Goal: Transaction & Acquisition: Purchase product/service

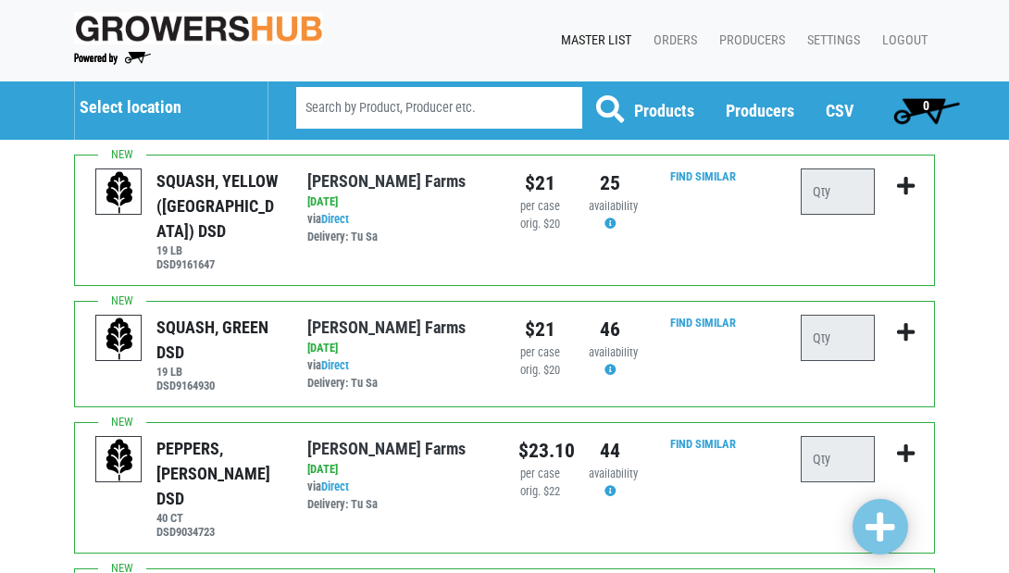
click at [182, 107] on h5 "Select location" at bounding box center [164, 107] width 169 height 20
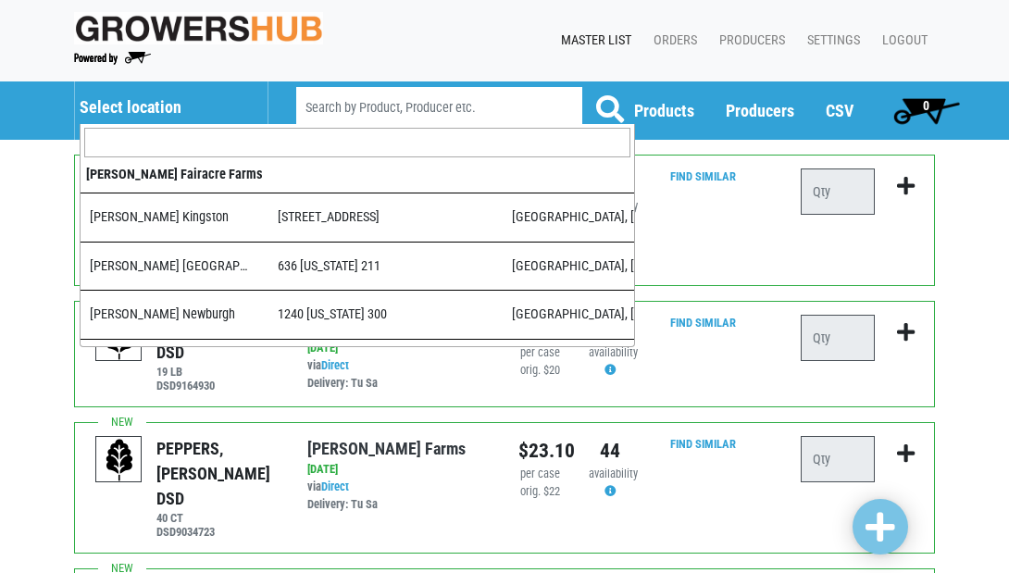
click at [192, 137] on input "search" at bounding box center [357, 143] width 546 height 30
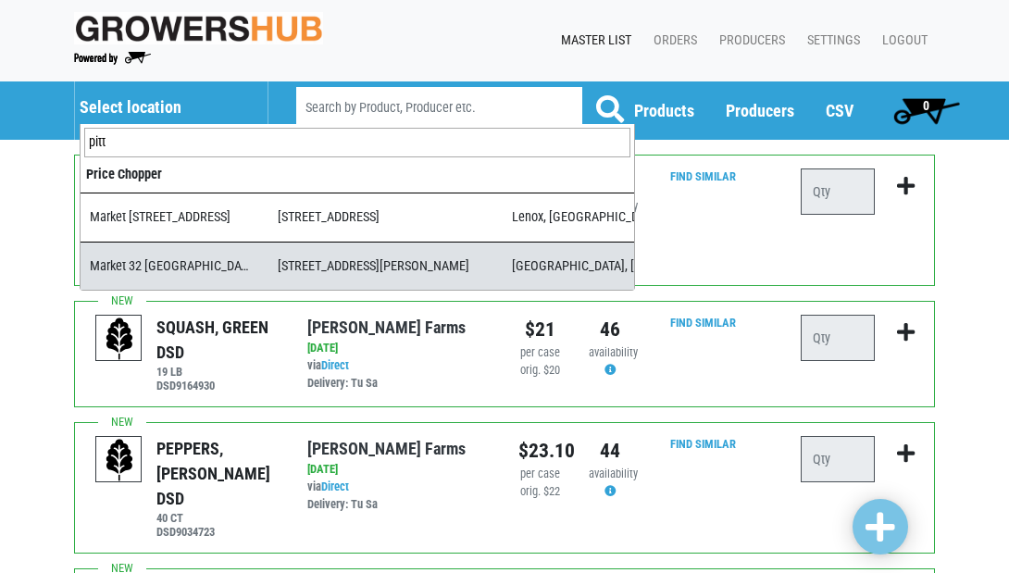
type input "pitt"
select select "3d03e98b-02fc-4f94-8265-6b118fa33a6b"
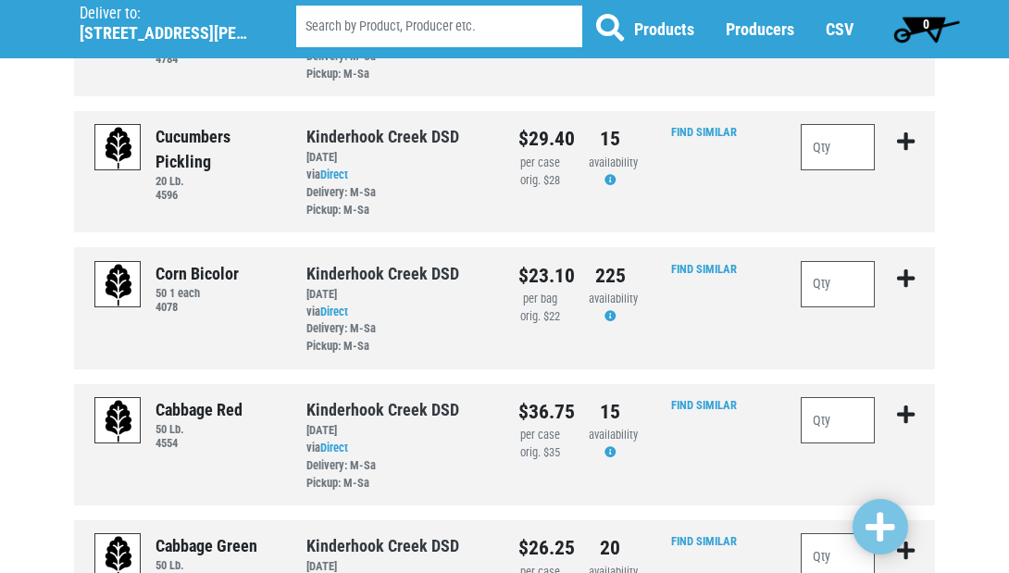
scroll to position [913, 0]
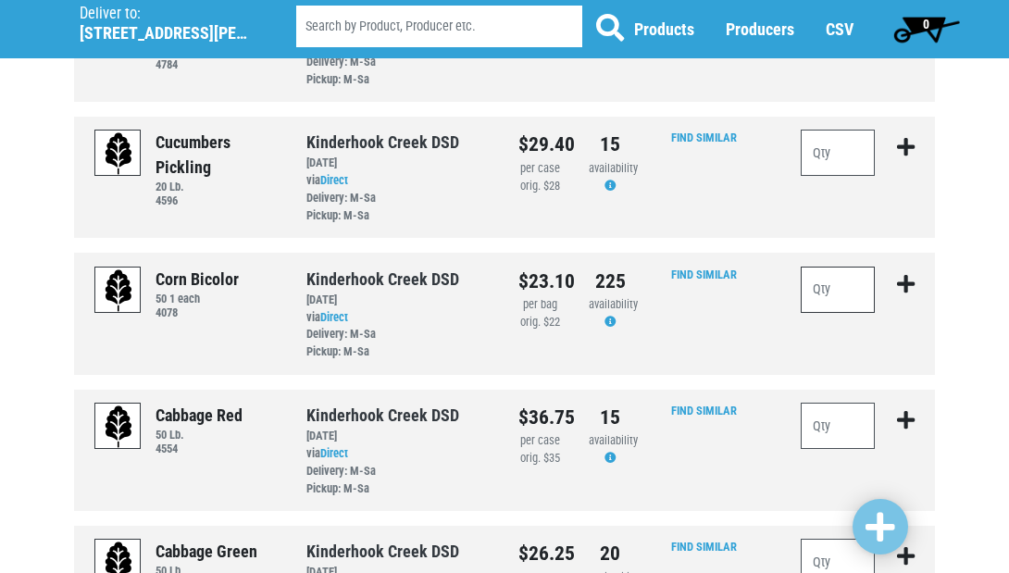
click at [847, 267] on input "number" at bounding box center [837, 290] width 74 height 46
type input "10"
click at [845, 130] on input "number" at bounding box center [837, 153] width 74 height 46
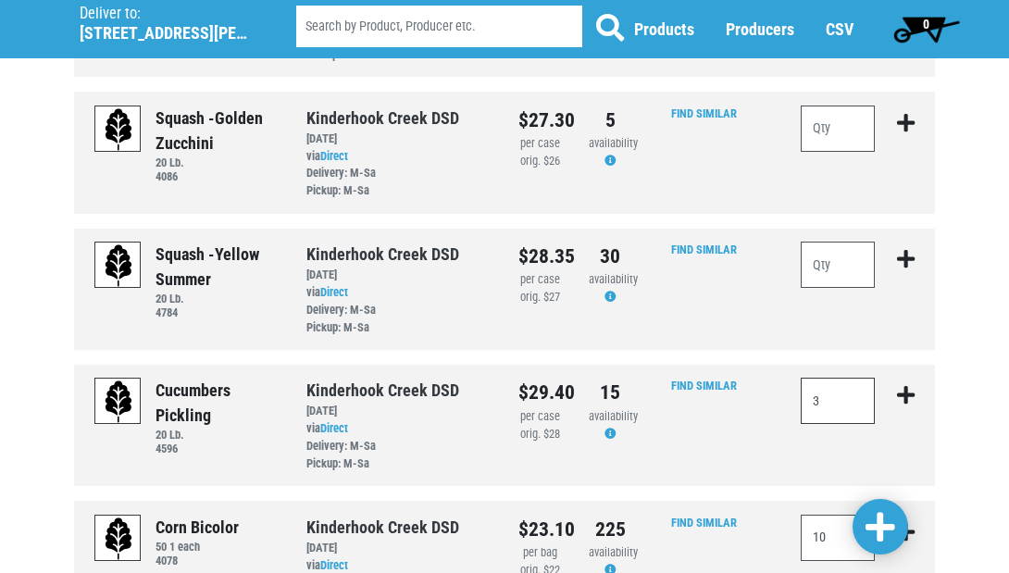
scroll to position [651, 0]
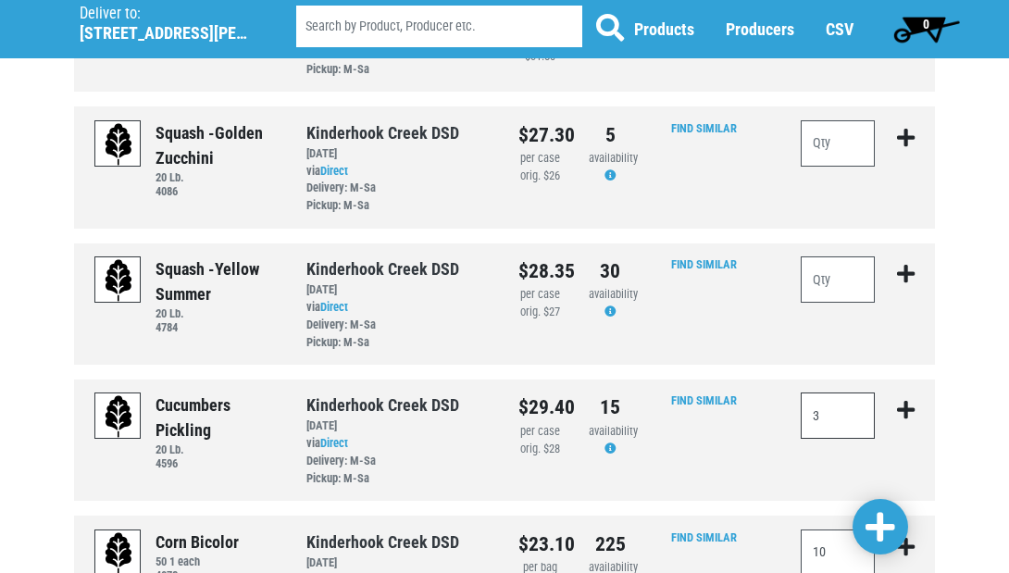
type input "3"
click at [817, 120] on input "number" at bounding box center [837, 143] width 74 height 46
type input "10"
click at [832, 265] on input "number" at bounding box center [837, 279] width 74 height 46
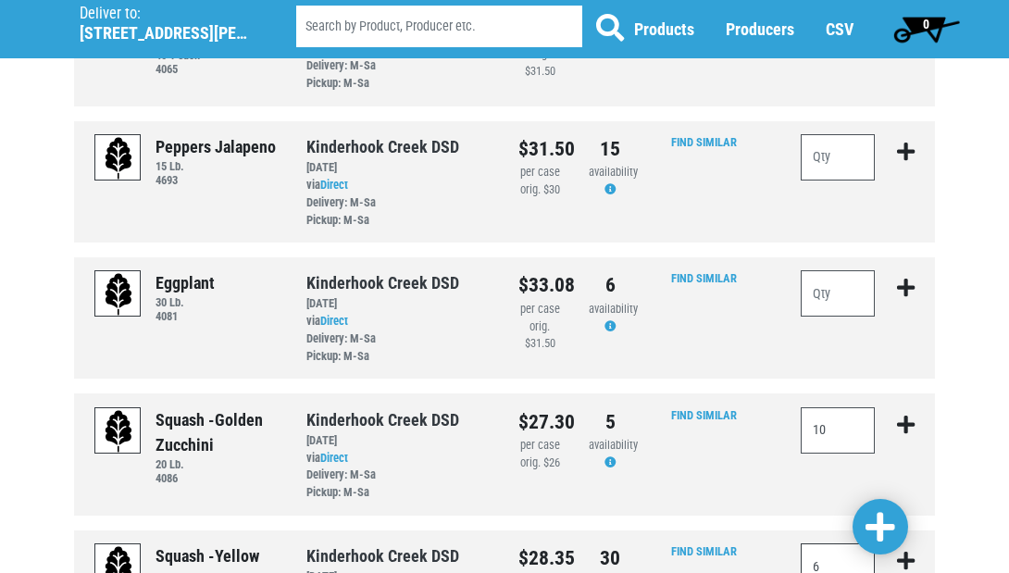
scroll to position [364, 0]
type input "6"
click at [862, 271] on input "number" at bounding box center [837, 293] width 74 height 46
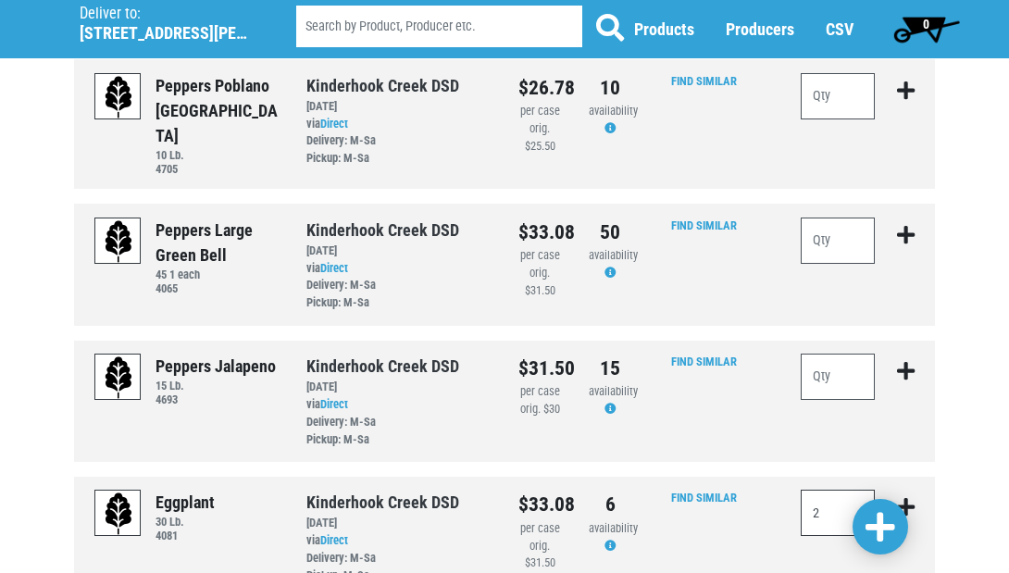
scroll to position [144, 0]
type input "2"
click at [853, 228] on input "number" at bounding box center [837, 240] width 74 height 46
click at [841, 103] on input "number" at bounding box center [837, 96] width 74 height 46
type input "3"
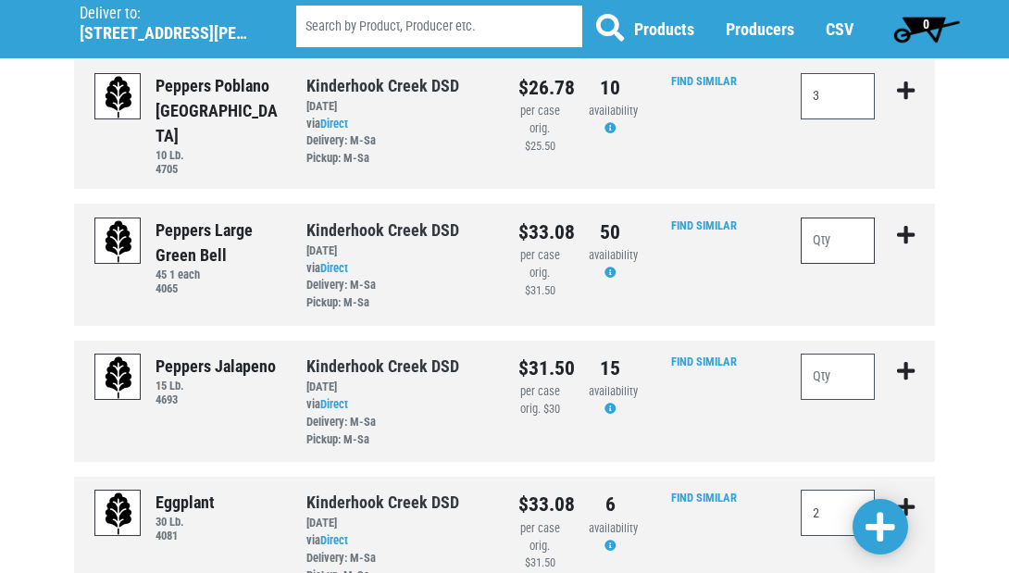
click at [836, 231] on input "number" at bounding box center [837, 240] width 74 height 46
type input "3"
click at [876, 530] on span at bounding box center [880, 527] width 30 height 33
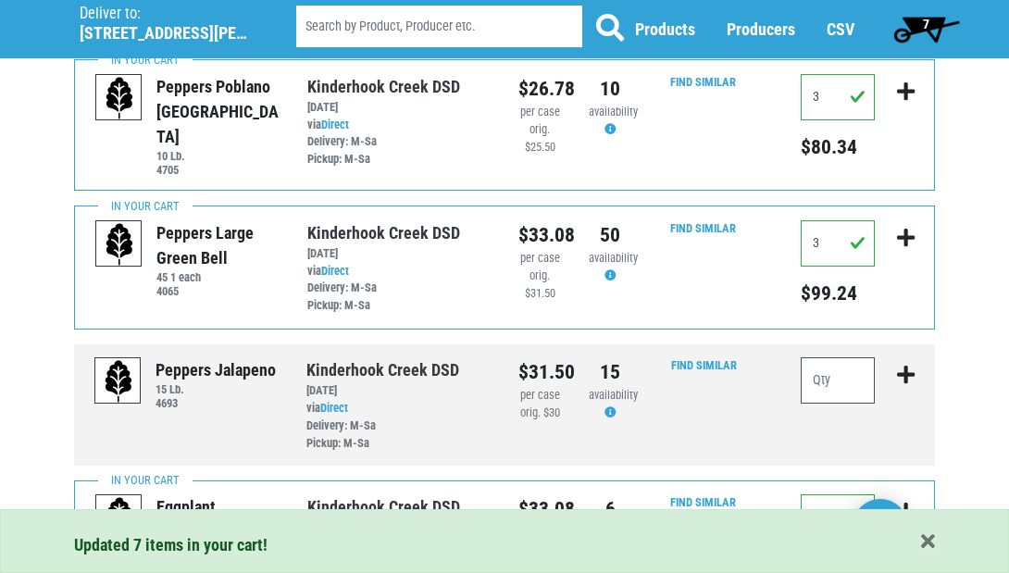
click at [913, 18] on span "7" at bounding box center [926, 28] width 82 height 37
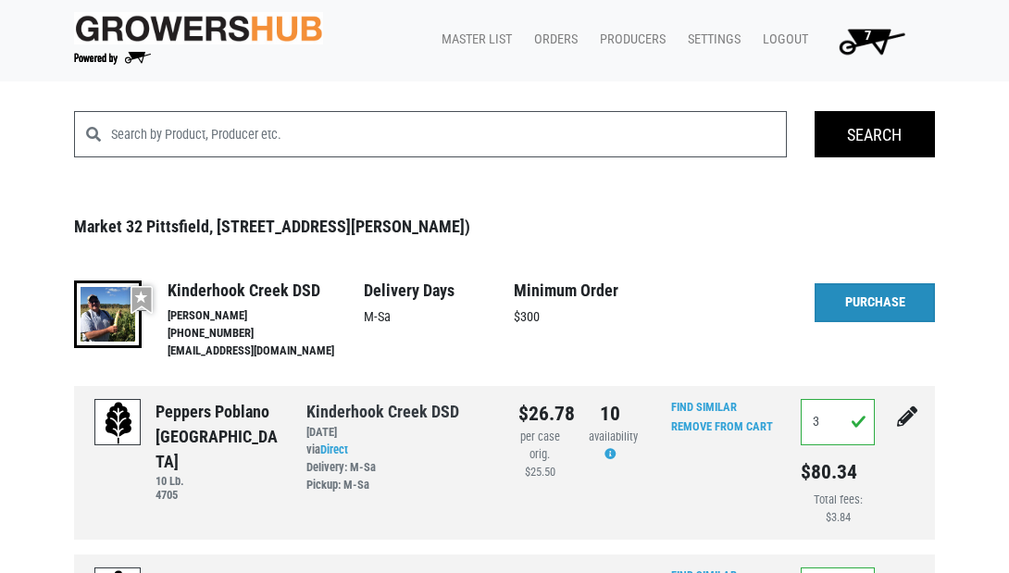
click at [850, 295] on link "Purchase" at bounding box center [874, 302] width 120 height 39
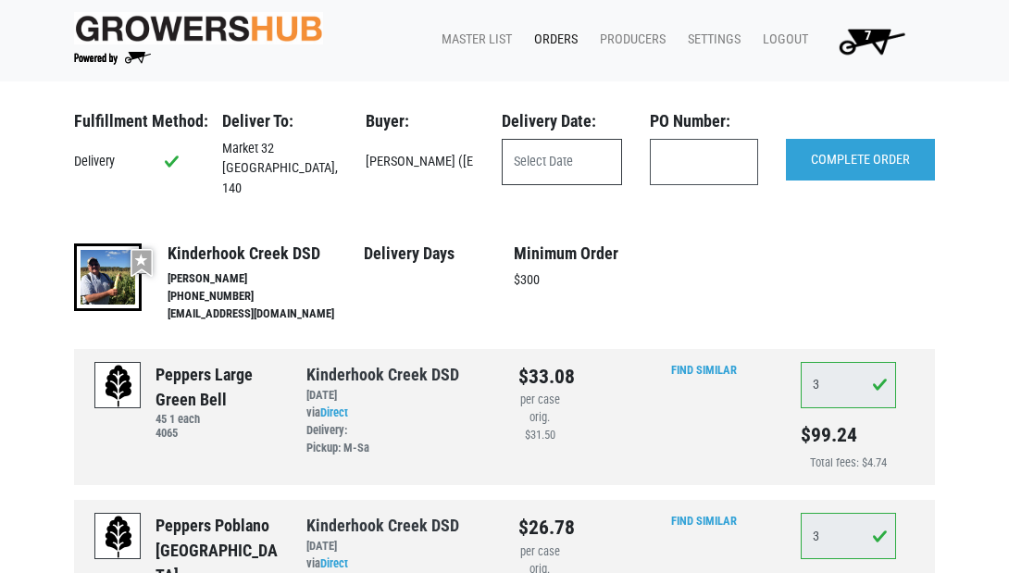
click at [523, 157] on input "text" at bounding box center [562, 162] width 120 height 46
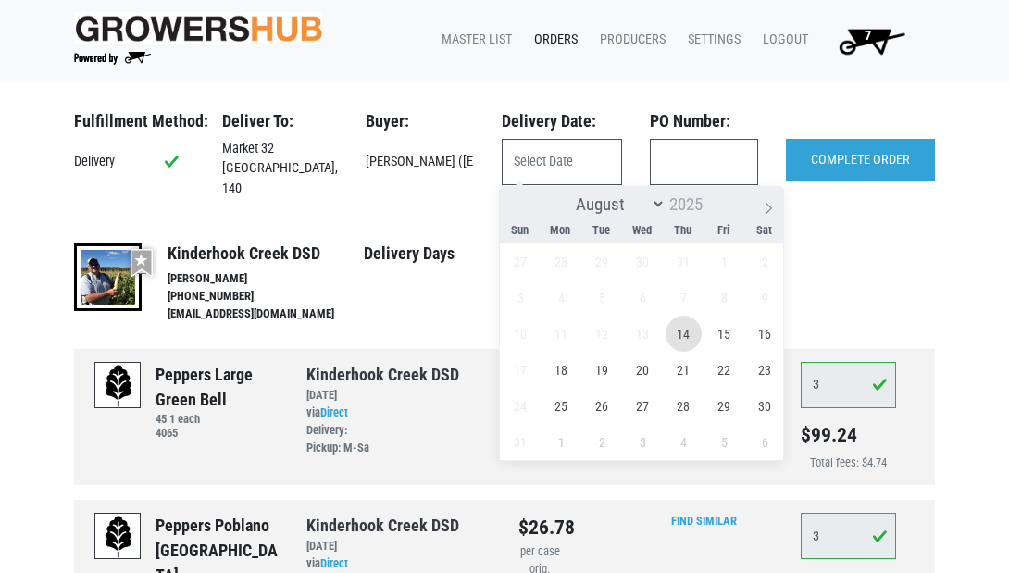
click at [672, 334] on span "14" at bounding box center [683, 334] width 36 height 36
type input "2025-08-14"
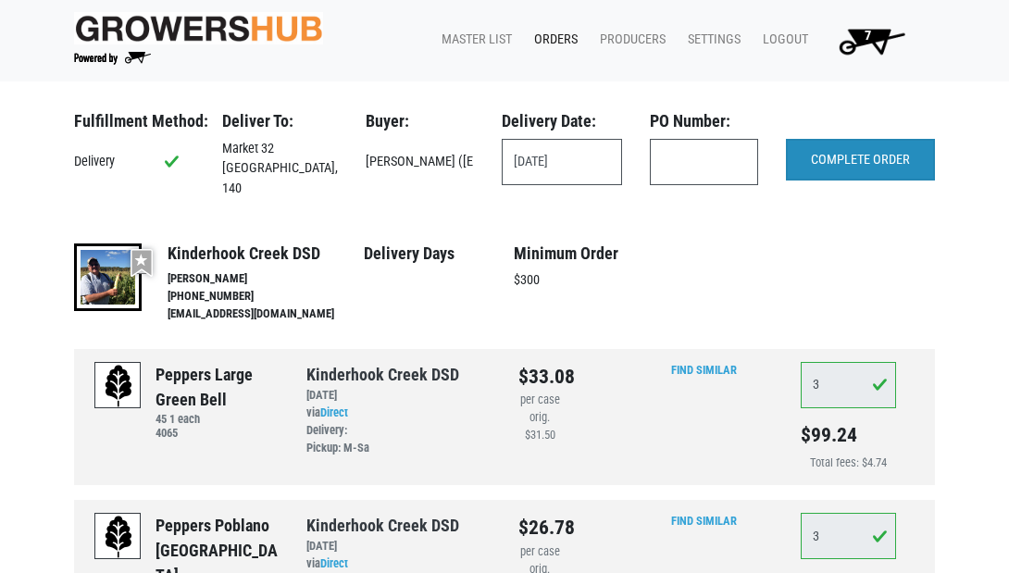
click at [832, 163] on input "COMPLETE ORDER" at bounding box center [860, 160] width 149 height 43
